Goal: Task Accomplishment & Management: Complete application form

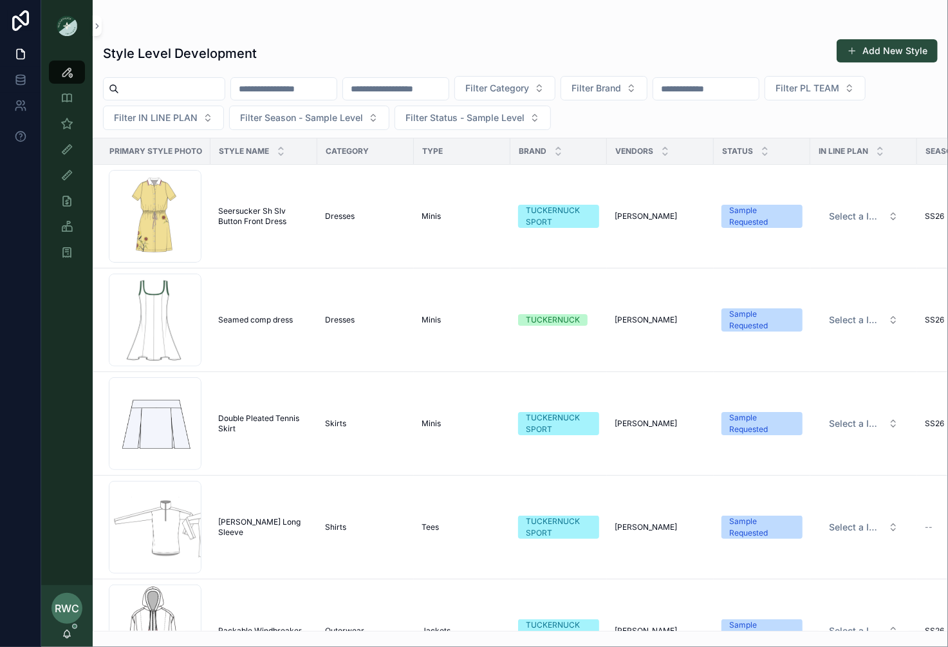
click at [162, 89] on input "scrollable content" at bounding box center [172, 89] width 106 height 18
click at [306, 87] on input "scrollable content" at bounding box center [284, 89] width 106 height 18
click at [439, 91] on input "scrollable content" at bounding box center [396, 89] width 106 height 18
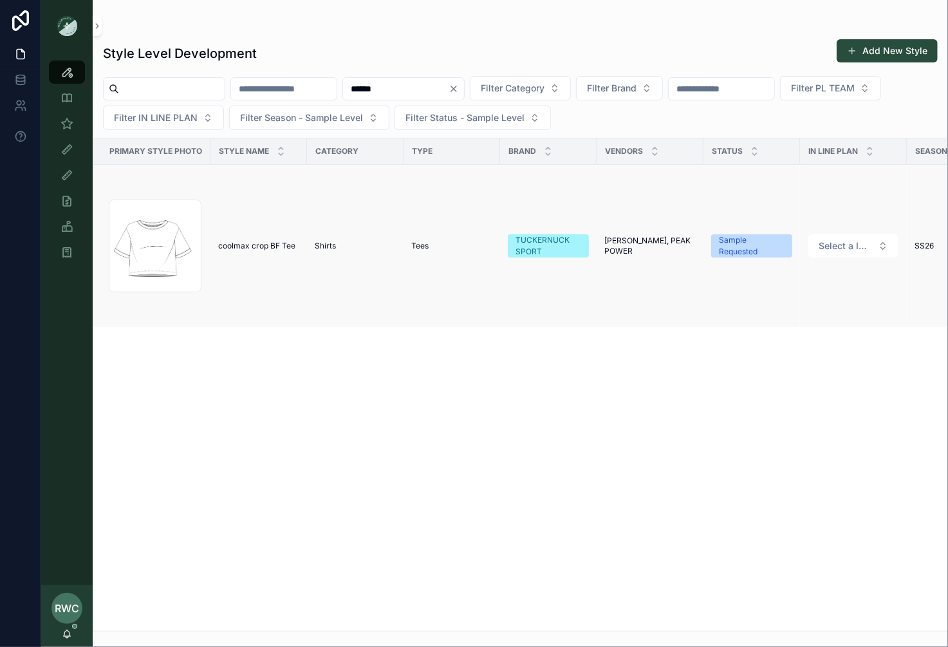
type input "******"
click at [360, 266] on td "Shirts" at bounding box center [355, 246] width 96 height 163
click at [434, 244] on div "Tees" at bounding box center [451, 246] width 81 height 10
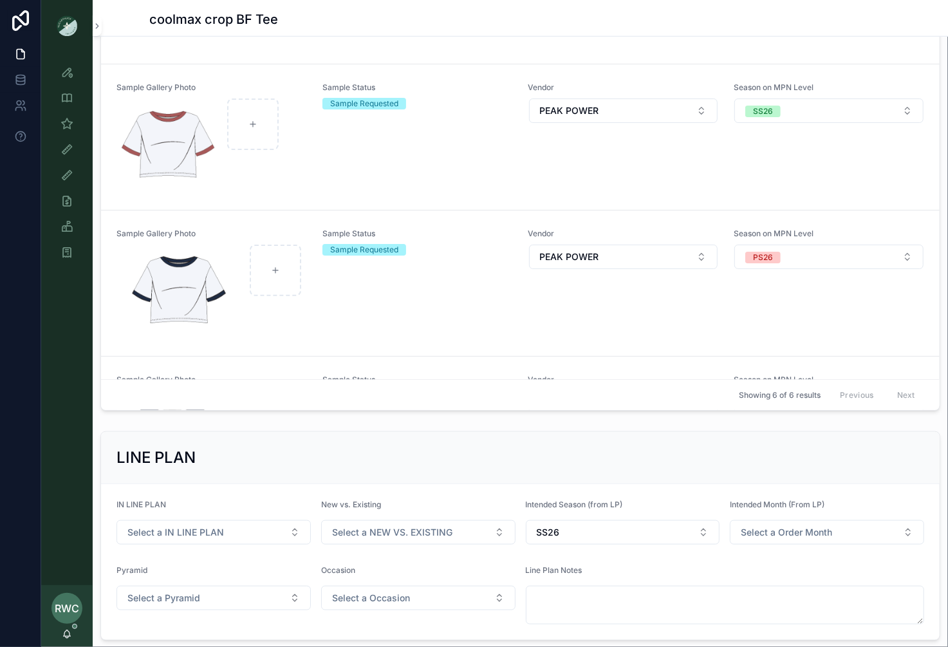
scroll to position [3, 0]
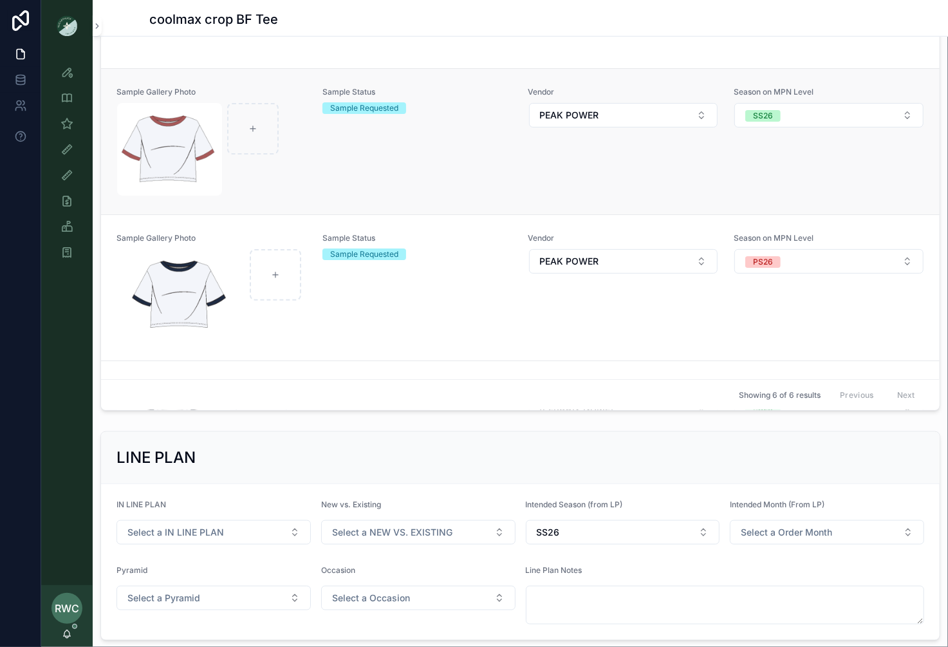
click at [419, 168] on div "Sample Status Sample Requested" at bounding box center [417, 141] width 190 height 109
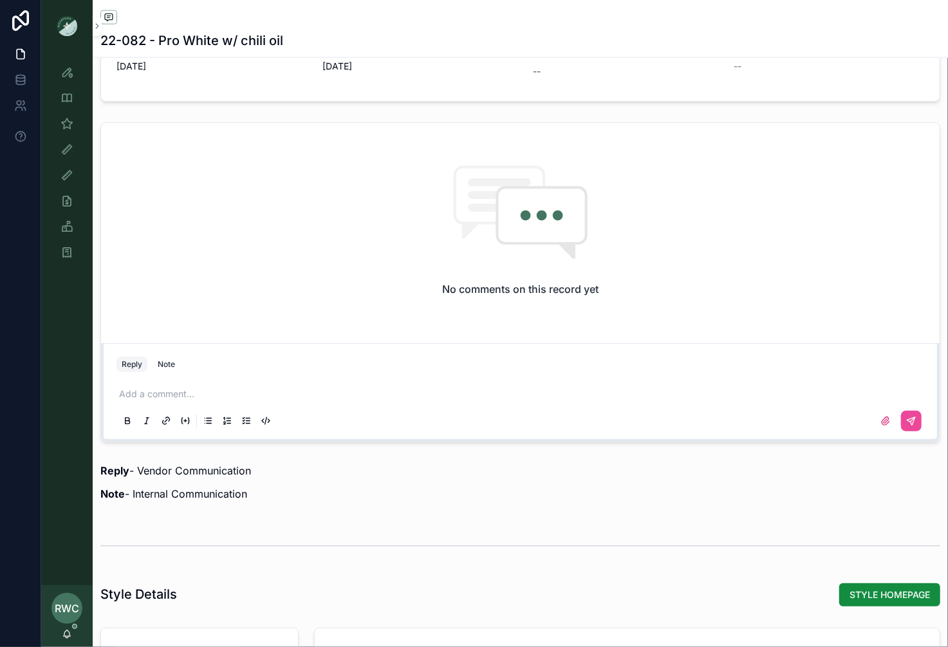
scroll to position [953, 0]
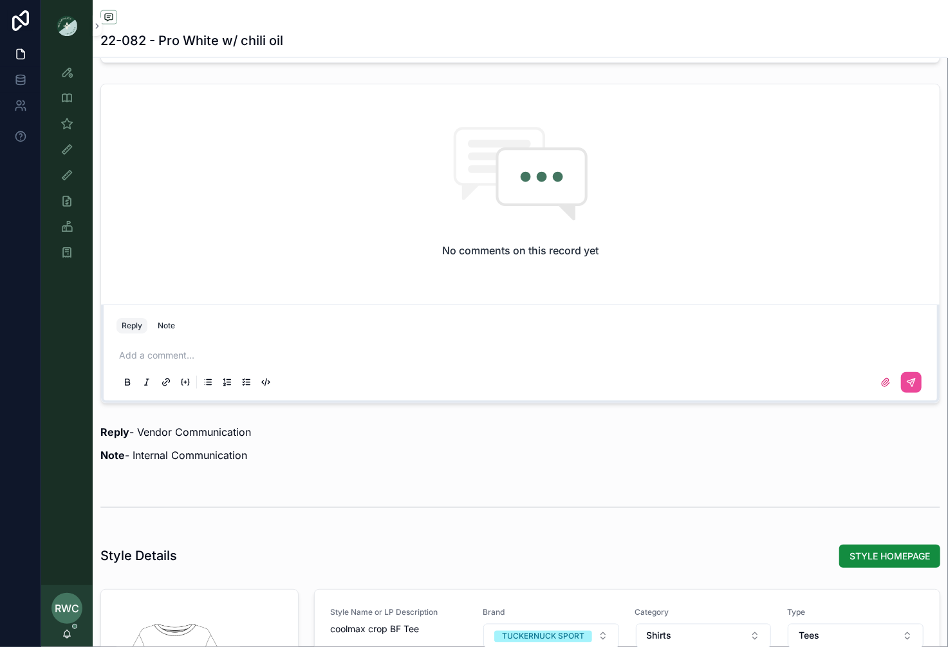
click at [165, 355] on p "scrollable content" at bounding box center [522, 355] width 807 height 13
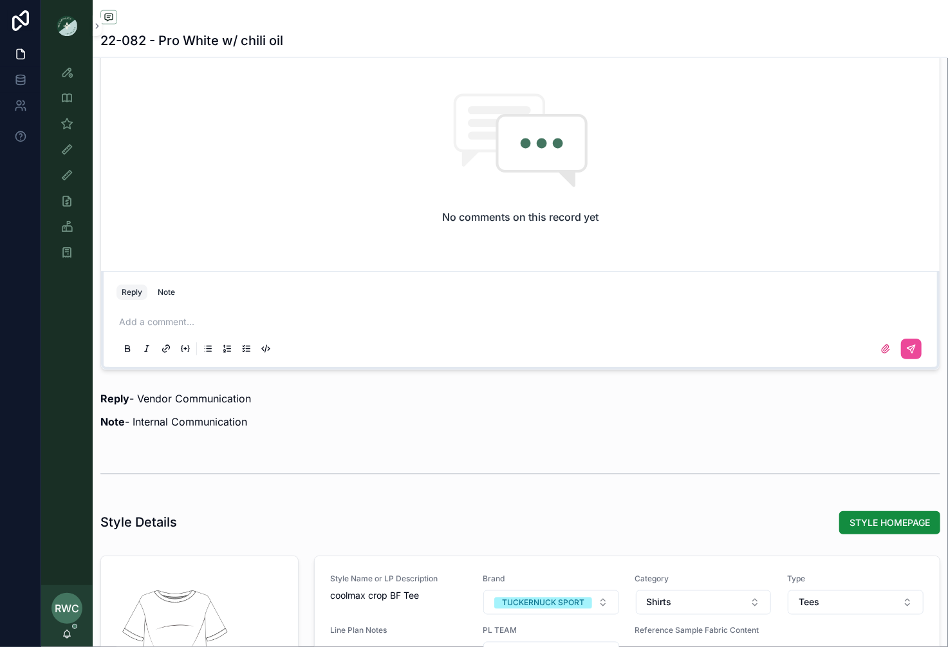
scroll to position [1097, 0]
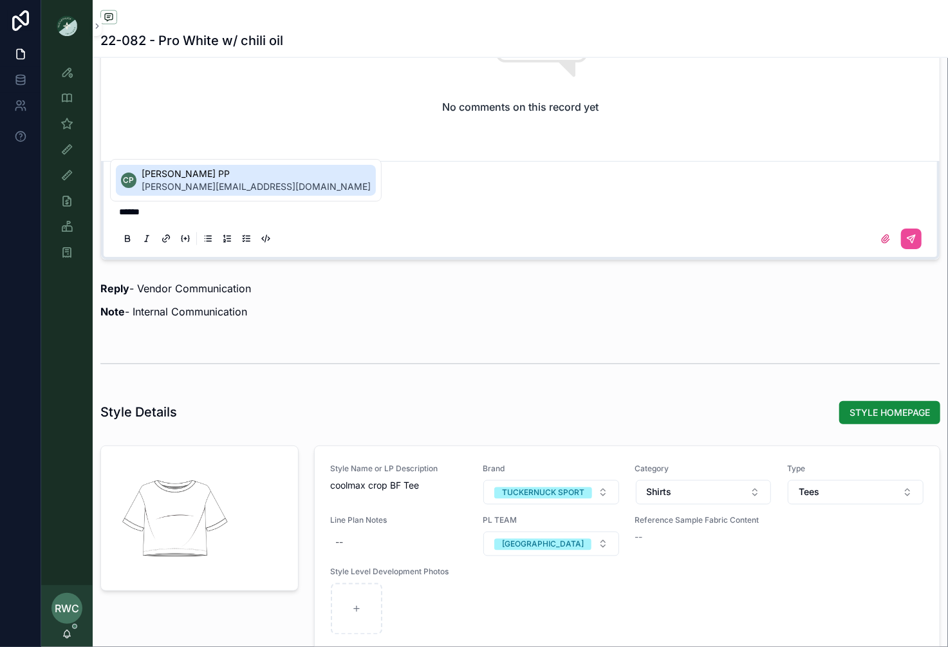
click at [194, 176] on span "[PERSON_NAME] PP" at bounding box center [256, 173] width 229 height 13
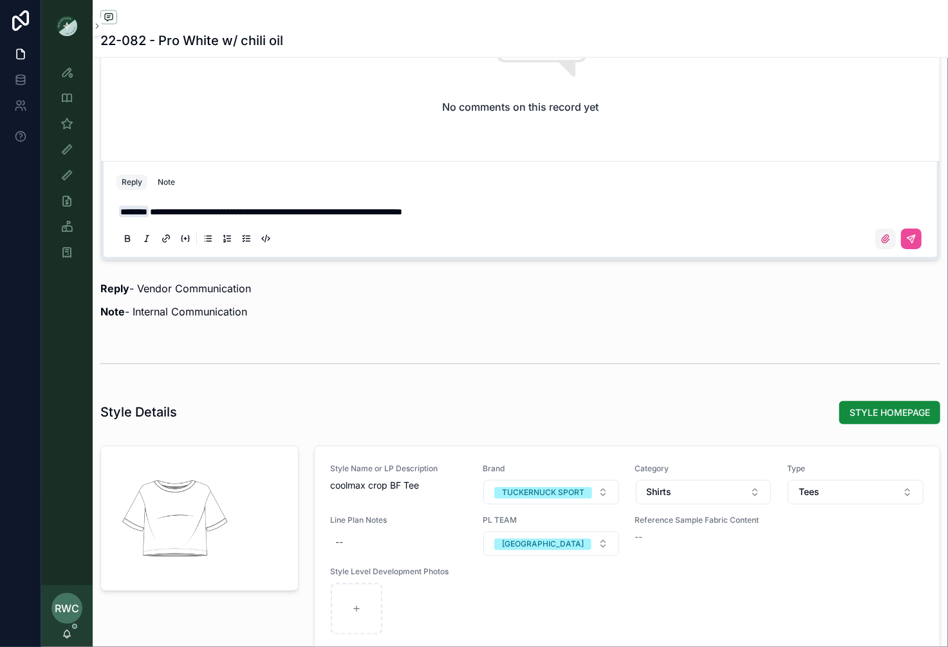
click at [885, 235] on icon "scrollable content" at bounding box center [885, 239] width 10 height 10
click at [0, 0] on input "scrollable content" at bounding box center [0, 0] width 0 height 0
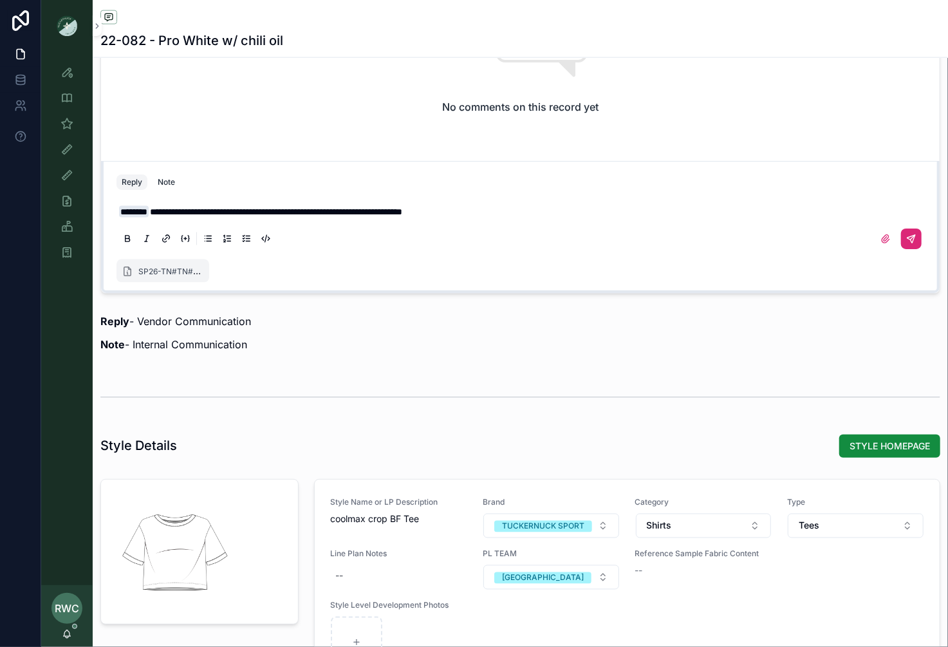
click at [917, 228] on button "scrollable content" at bounding box center [911, 238] width 21 height 21
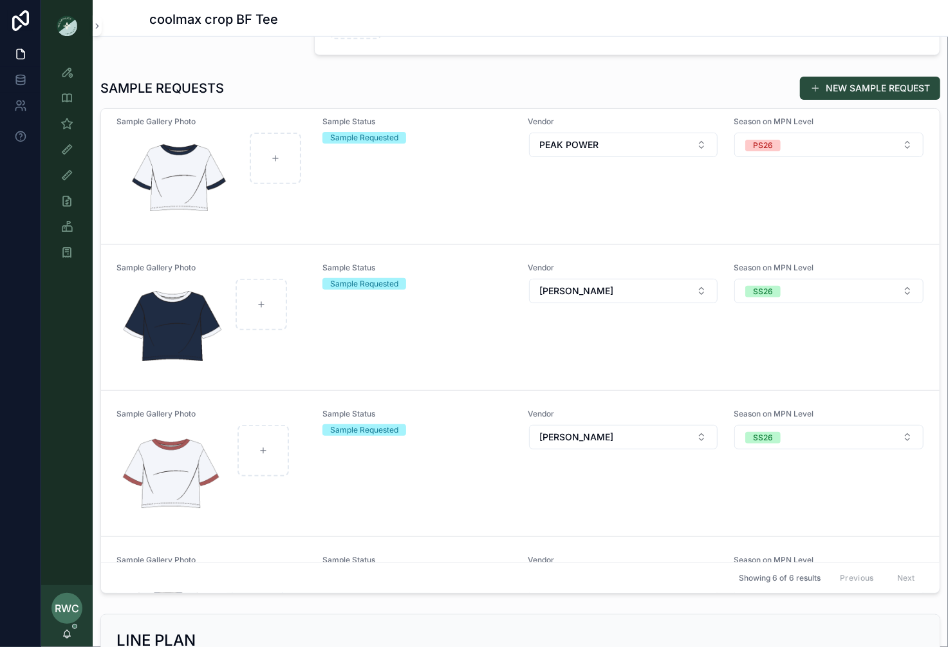
scroll to position [345, 0]
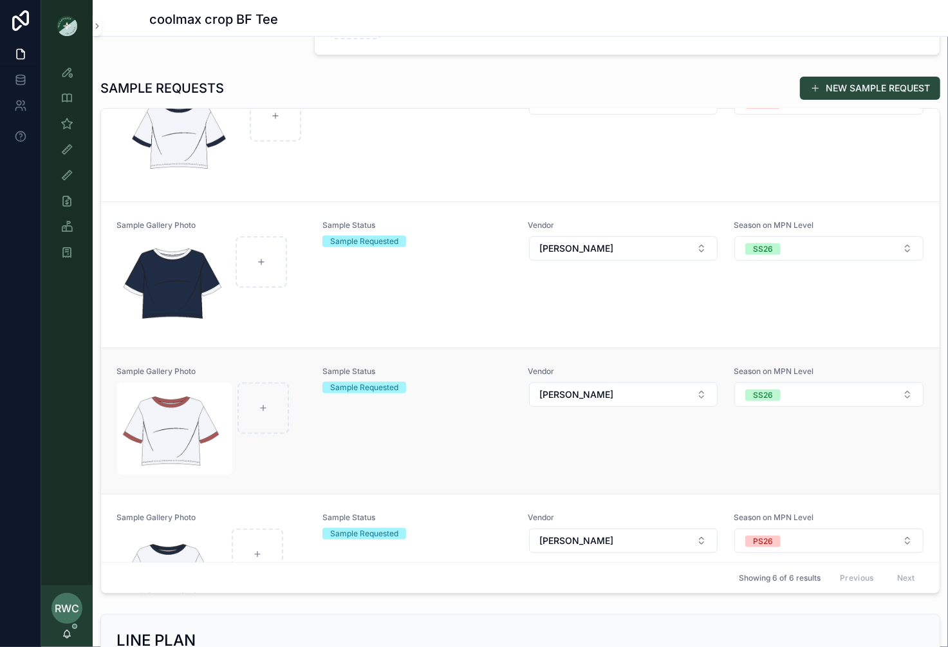
click at [372, 422] on div "Sample Status Sample Requested" at bounding box center [417, 420] width 190 height 109
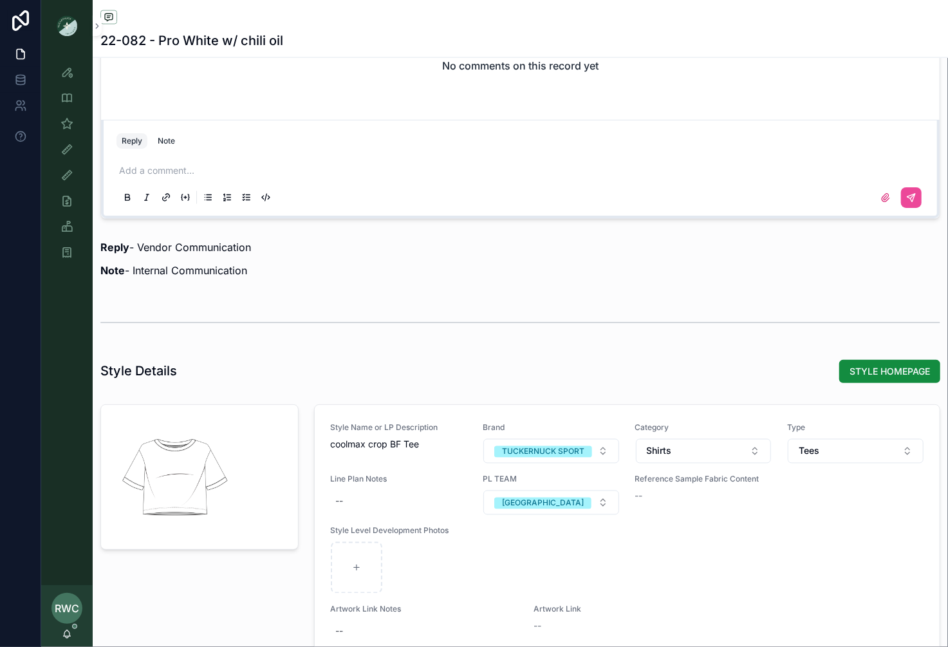
scroll to position [908, 0]
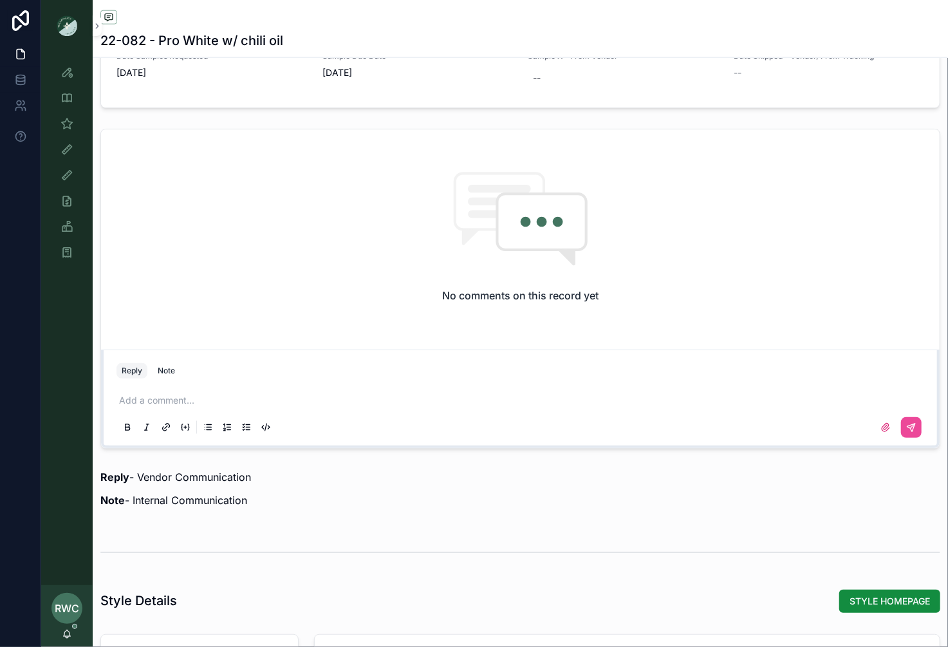
click at [176, 399] on p "scrollable content" at bounding box center [522, 400] width 807 height 13
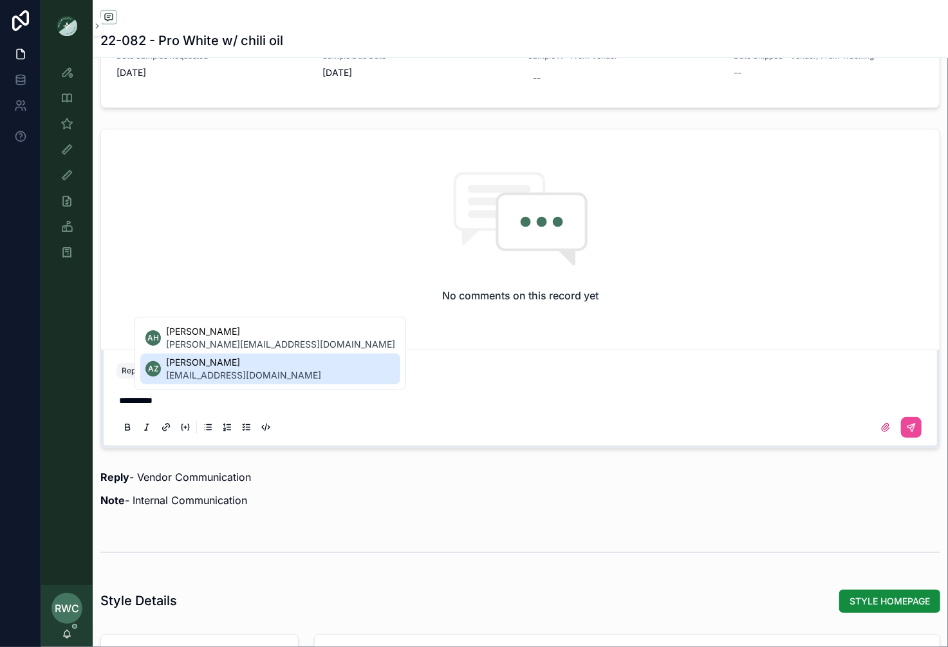
click at [208, 371] on span "[EMAIL_ADDRESS][DOMAIN_NAME]" at bounding box center [243, 375] width 155 height 13
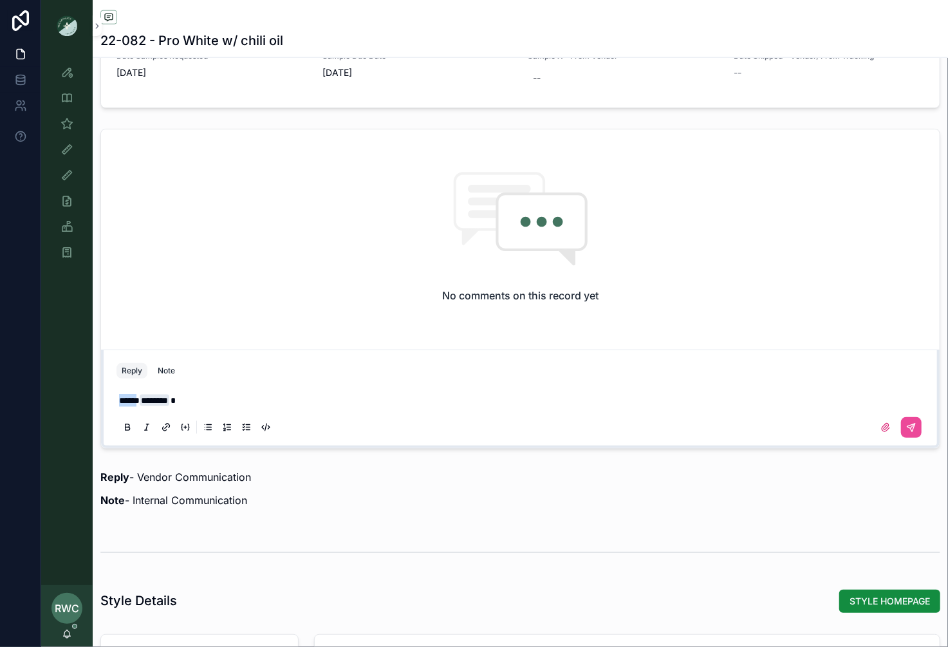
drag, startPoint x: 141, startPoint y: 403, endPoint x: 50, endPoint y: 399, distance: 91.4
click at [50, 399] on div "**********" at bounding box center [494, 323] width 906 height 647
click at [191, 399] on p "********" at bounding box center [522, 400] width 807 height 13
click at [888, 422] on icon "scrollable content" at bounding box center [885, 427] width 10 height 10
click at [0, 0] on input "scrollable content" at bounding box center [0, 0] width 0 height 0
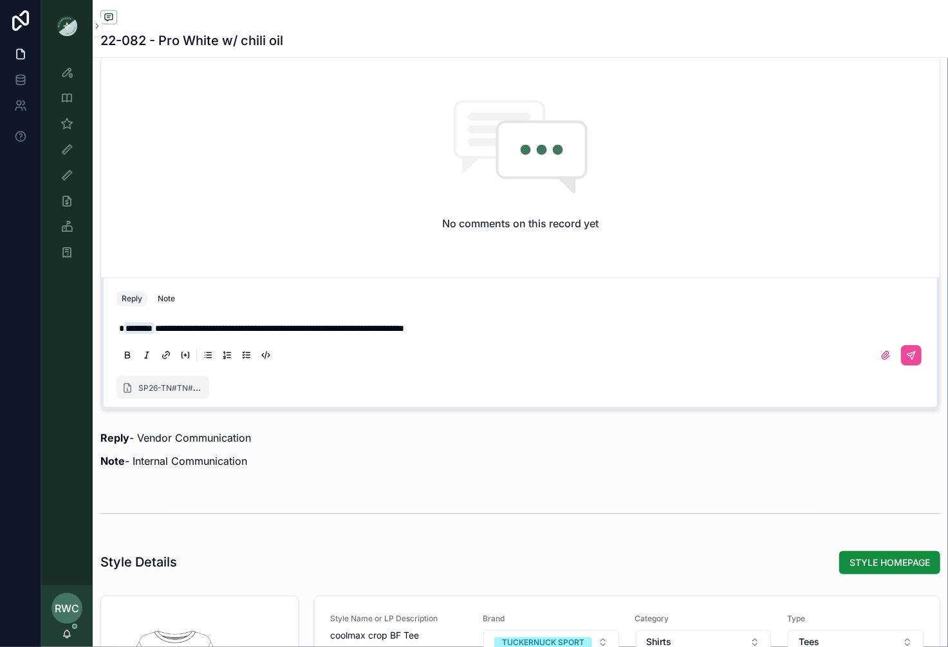
scroll to position [1022, 0]
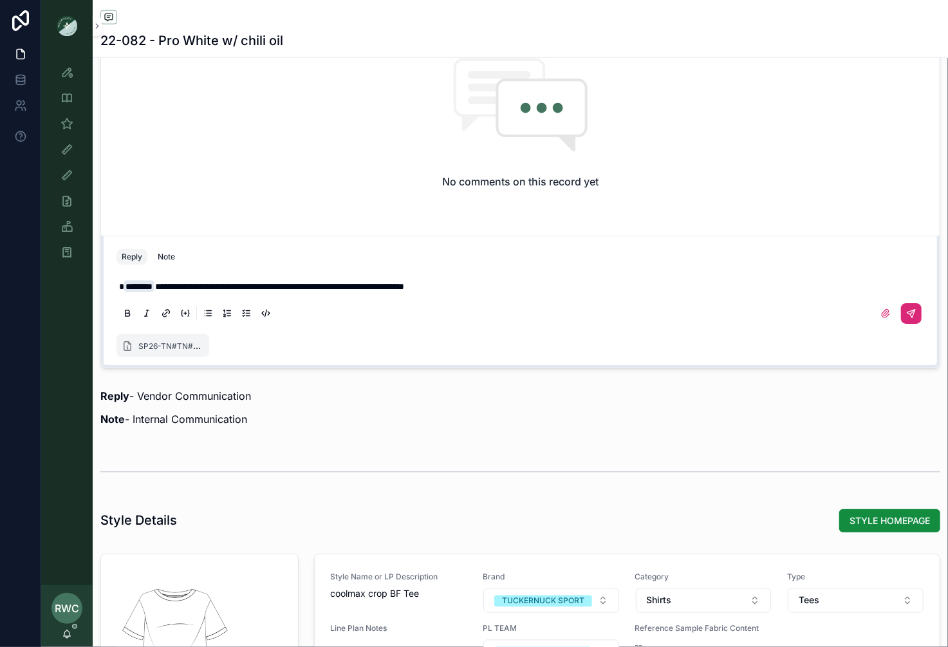
click at [914, 313] on icon "scrollable content" at bounding box center [911, 313] width 10 height 10
